Goal: Participate in discussion: Engage in conversation with other users on a specific topic

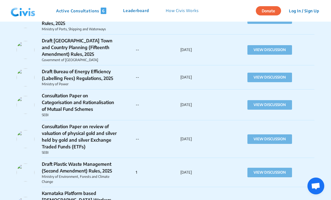
scroll to position [919, 0]
click at [279, 101] on button "VIEW DISCUSSION" at bounding box center [270, 106] width 45 height 10
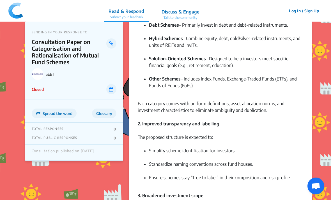
scroll to position [162, 0]
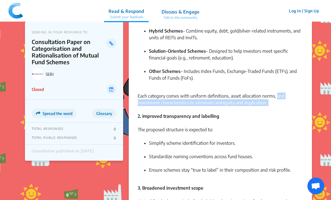
click at [287, 125] on div "2. Improved transparency and labelling" at bounding box center [220, 119] width 165 height 13
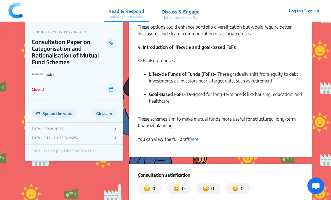
scroll to position [399, 0]
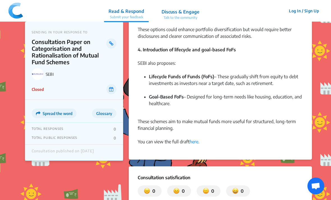
click at [195, 144] on link "here" at bounding box center [194, 142] width 9 height 6
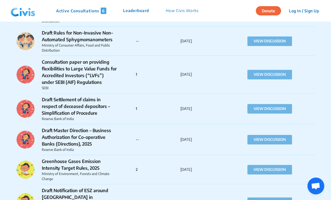
scroll to position [529, 0]
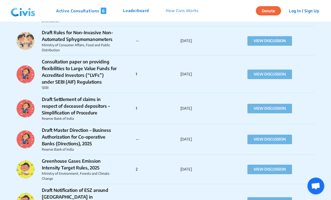
click at [91, 66] on p "Consultation paper on providing flexibilities to Large Value Funds for Accredit…" at bounding box center [79, 71] width 75 height 27
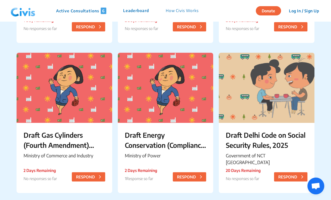
scroll to position [137, 0]
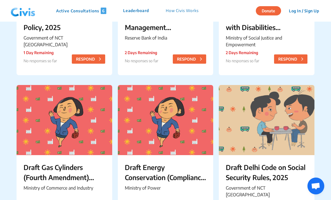
click at [299, 59] on button "RESPOND" at bounding box center [290, 58] width 33 height 9
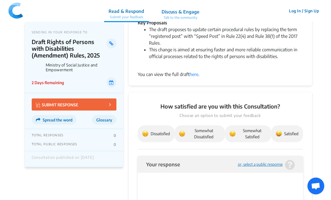
scroll to position [90, 0]
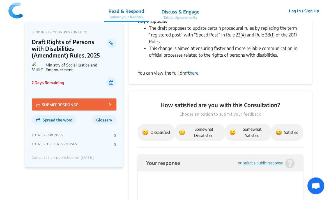
click at [254, 132] on span "Somewhat Satisfied" at bounding box center [248, 133] width 37 height 12
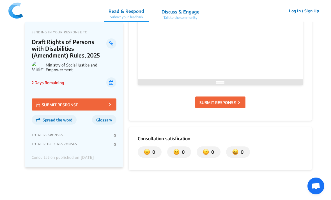
scroll to position [269, 0]
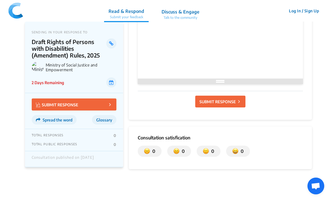
click at [234, 101] on p "SUBMIT RESPONSE" at bounding box center [218, 102] width 37 height 6
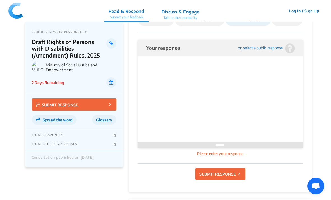
scroll to position [205, 0]
click at [268, 50] on div "or, select a public response" at bounding box center [260, 48] width 45 height 4
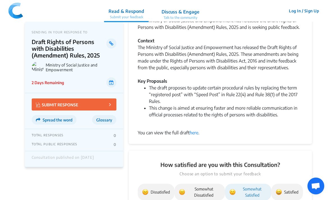
scroll to position [1, 0]
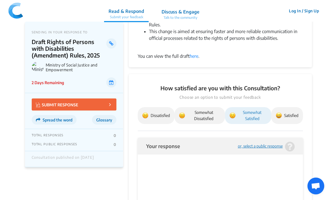
click at [49, 104] on p "SUBMIT RESPONSE" at bounding box center [57, 104] width 42 height 6
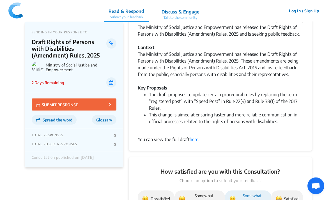
scroll to position [0, 0]
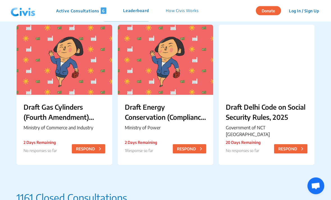
scroll to position [197, 0]
click at [151, 120] on p "Draft Energy Conservation (Compliance Enforcement) Rules, 2025" at bounding box center [166, 112] width 82 height 20
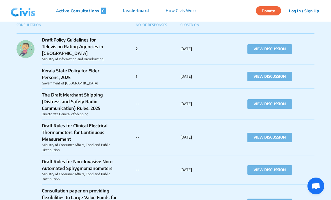
scroll to position [400, 0]
